Goal: Find contact information: Find contact information

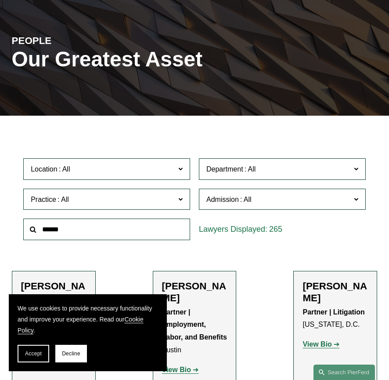
scroll to position [77, 0]
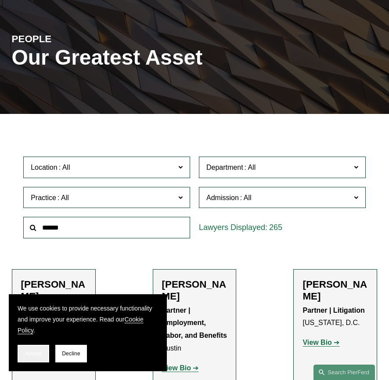
click at [34, 348] on button "Accept" at bounding box center [34, 354] width 32 height 18
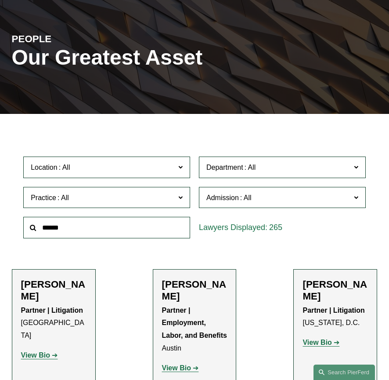
click at [103, 236] on input "text" at bounding box center [106, 228] width 167 height 22
type input "***"
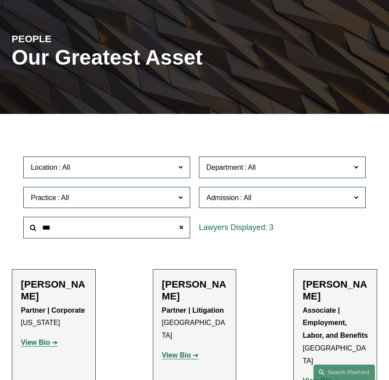
click at [124, 270] on ul "Filter Location All Atlanta Austin Bellevue Boston Charlotte Chicago Cincinnati…" at bounding box center [194, 278] width 389 height 304
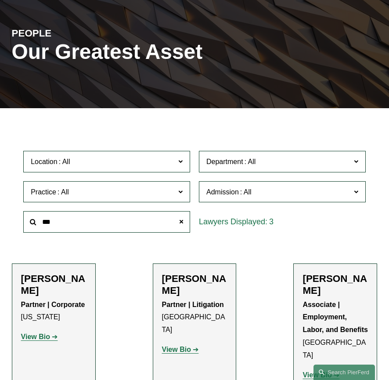
scroll to position [85, 0]
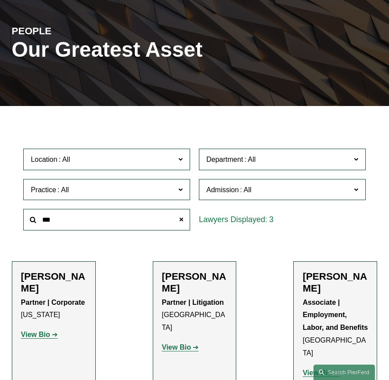
click at [46, 331] on strong "View Bio" at bounding box center [35, 334] width 29 height 7
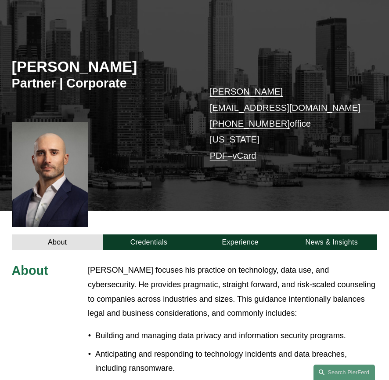
scroll to position [181, 0]
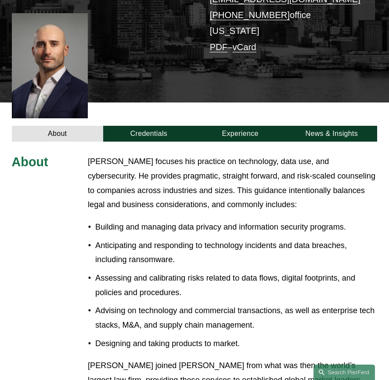
click at [236, 220] on p "Building and managing data privacy and information security programs." at bounding box center [236, 227] width 282 height 15
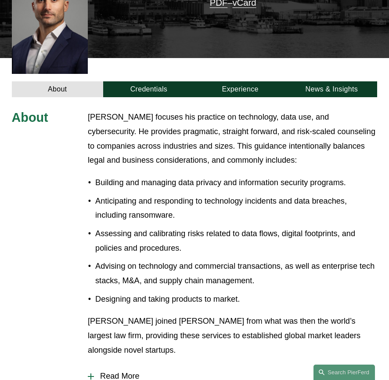
scroll to position [228, 0]
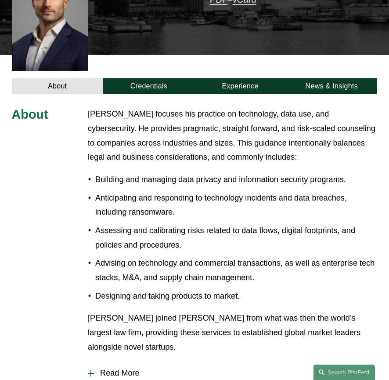
click at [116, 368] on span "Read More" at bounding box center [236, 372] width 284 height 9
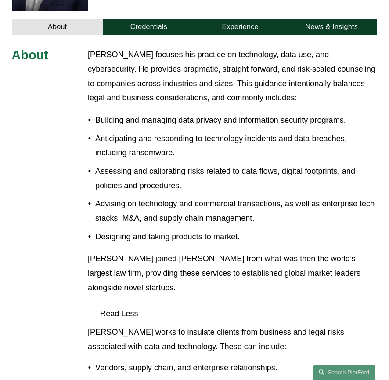
scroll to position [516, 0]
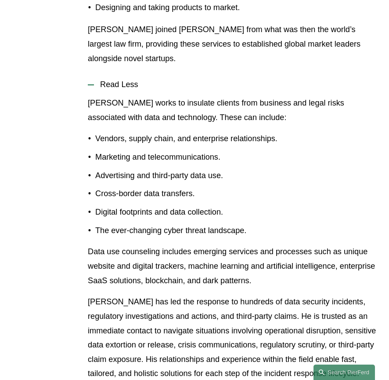
click at [193, 229] on div "[PERSON_NAME] works to insulate clients from business and legal risks associate…" at bounding box center [233, 267] width 290 height 342
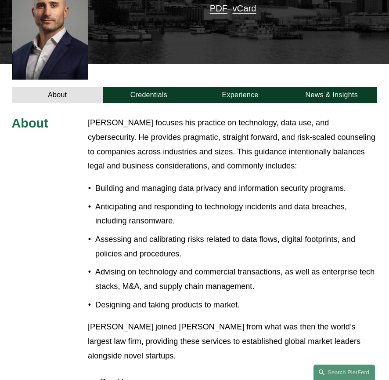
scroll to position [214, 0]
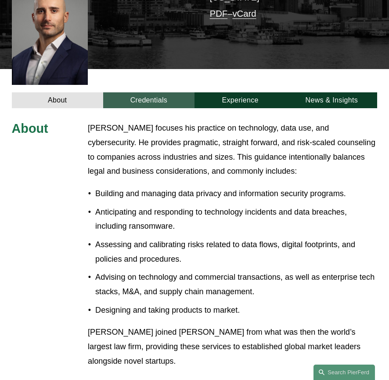
click at [148, 92] on link "Credentials" at bounding box center [148, 100] width 91 height 16
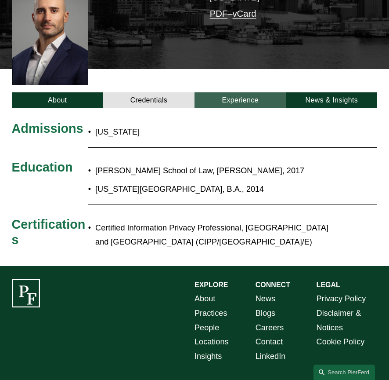
click at [242, 92] on link "Experience" at bounding box center [240, 100] width 91 height 16
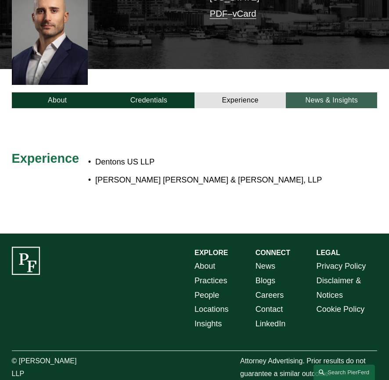
click at [334, 92] on link "News & Insights" at bounding box center [331, 100] width 91 height 16
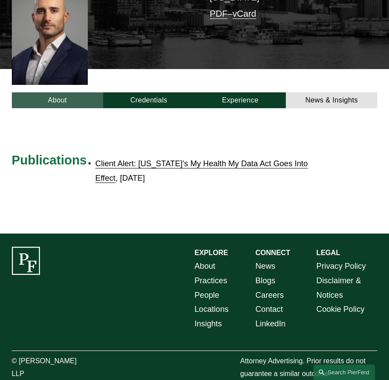
click at [78, 92] on link "About" at bounding box center [57, 100] width 91 height 16
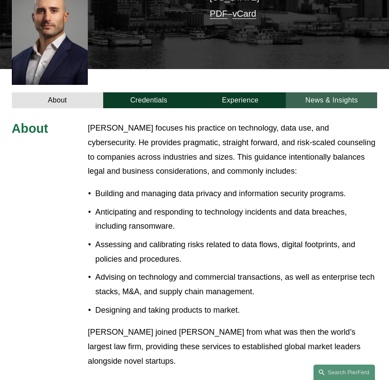
click at [356, 92] on link "News & Insights" at bounding box center [331, 100] width 91 height 16
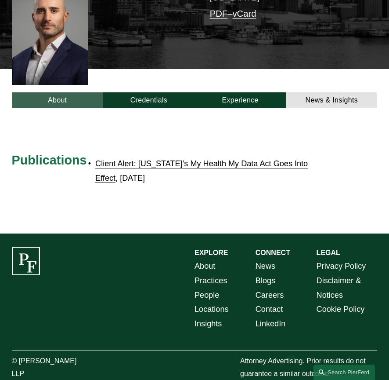
click at [73, 92] on link "About" at bounding box center [57, 100] width 91 height 16
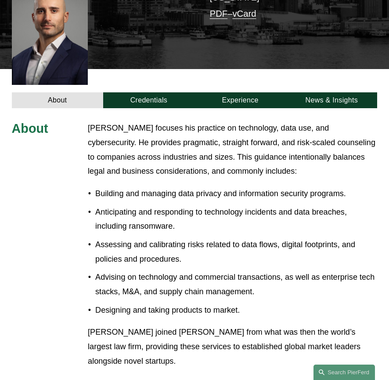
click at [182, 158] on p "[PERSON_NAME] focuses his practice on technology, data use, and cybersecurity. …" at bounding box center [233, 150] width 290 height 58
